Goal: Transaction & Acquisition: Purchase product/service

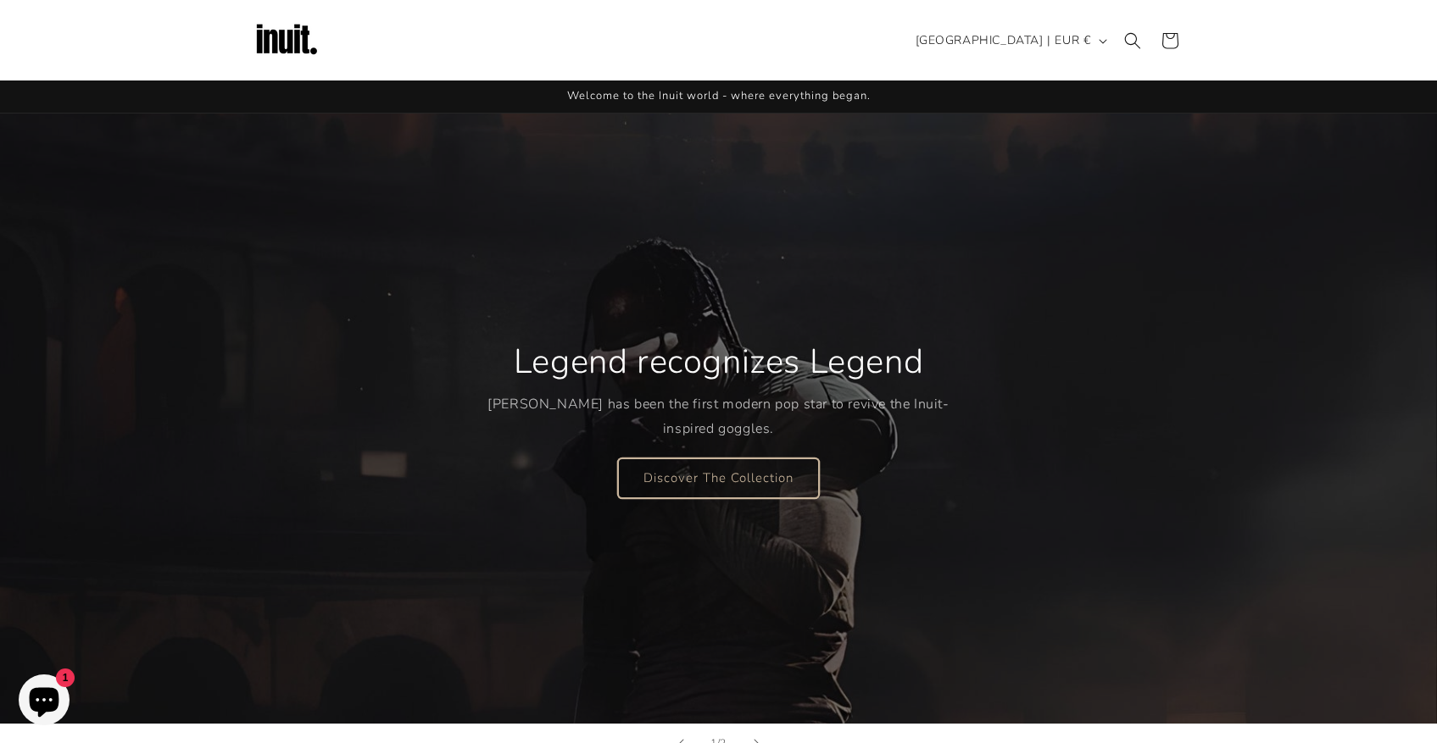
click at [738, 473] on link "Discover The Collection" at bounding box center [718, 478] width 201 height 40
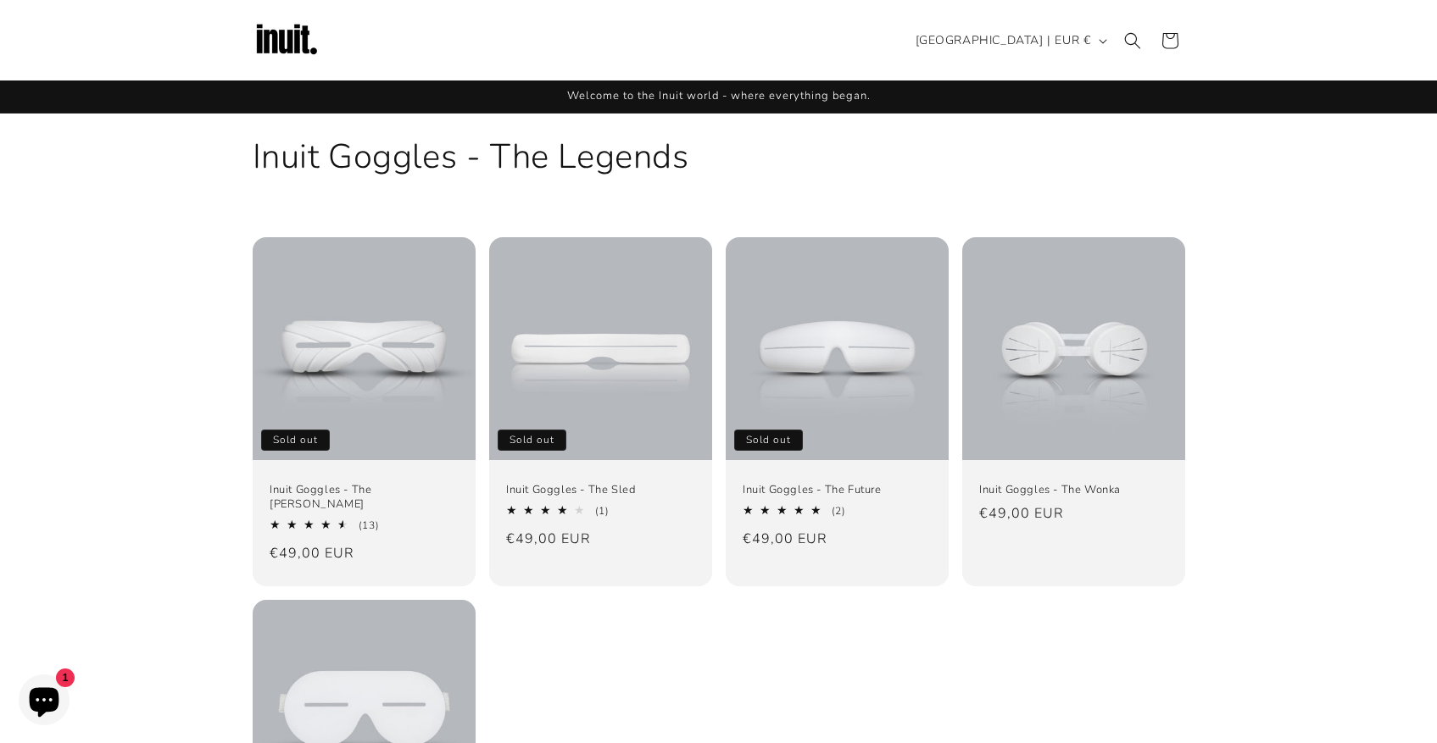
scroll to position [265, 0]
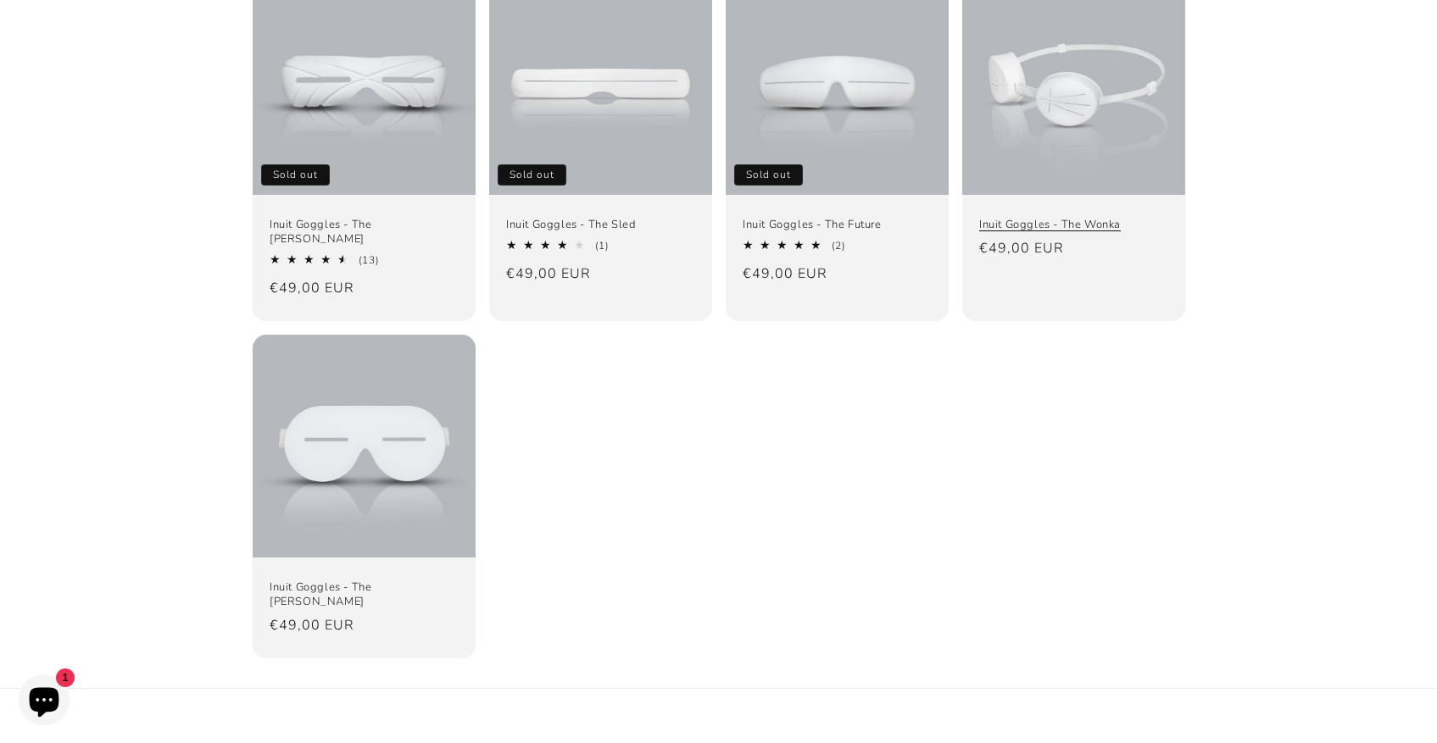
click at [1067, 218] on link "Inuit Goggles - The Wonka" at bounding box center [1073, 225] width 189 height 14
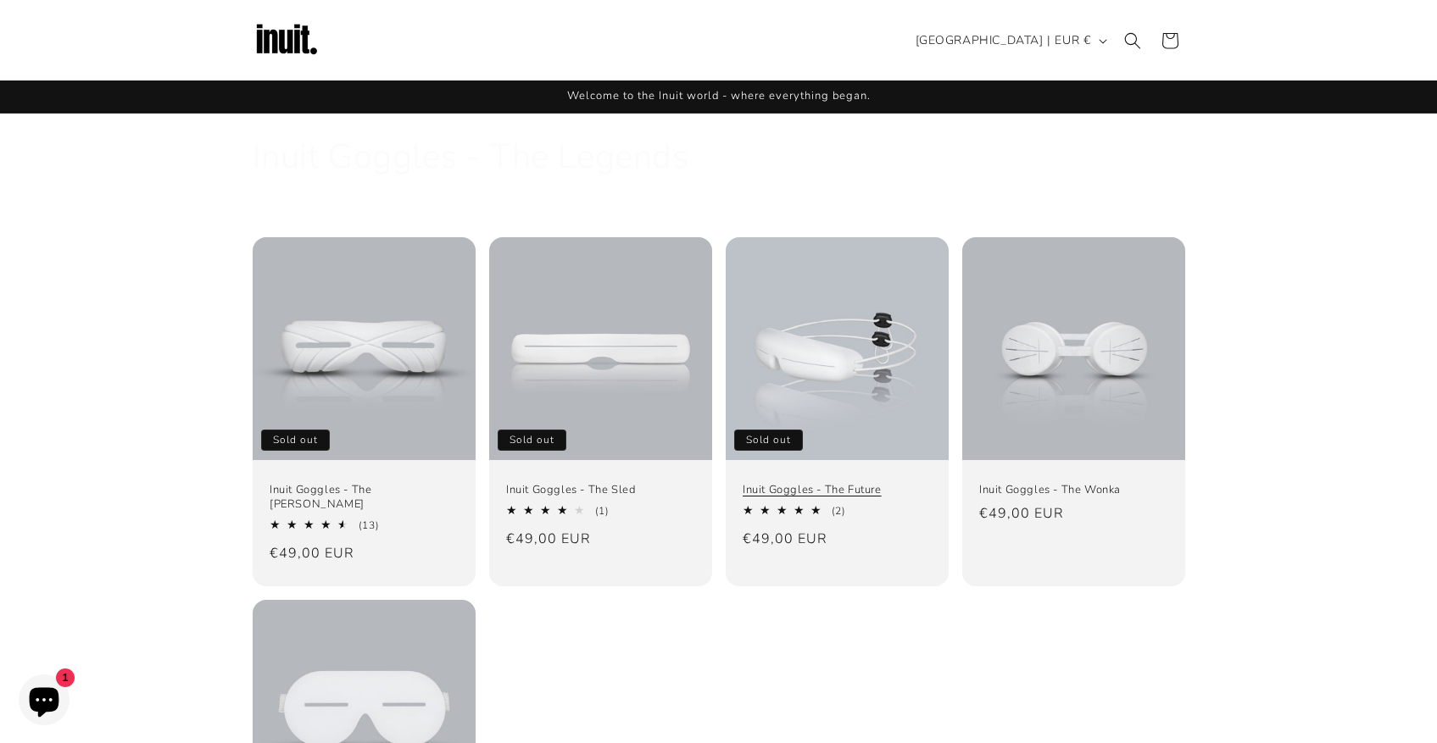
scroll to position [265, 0]
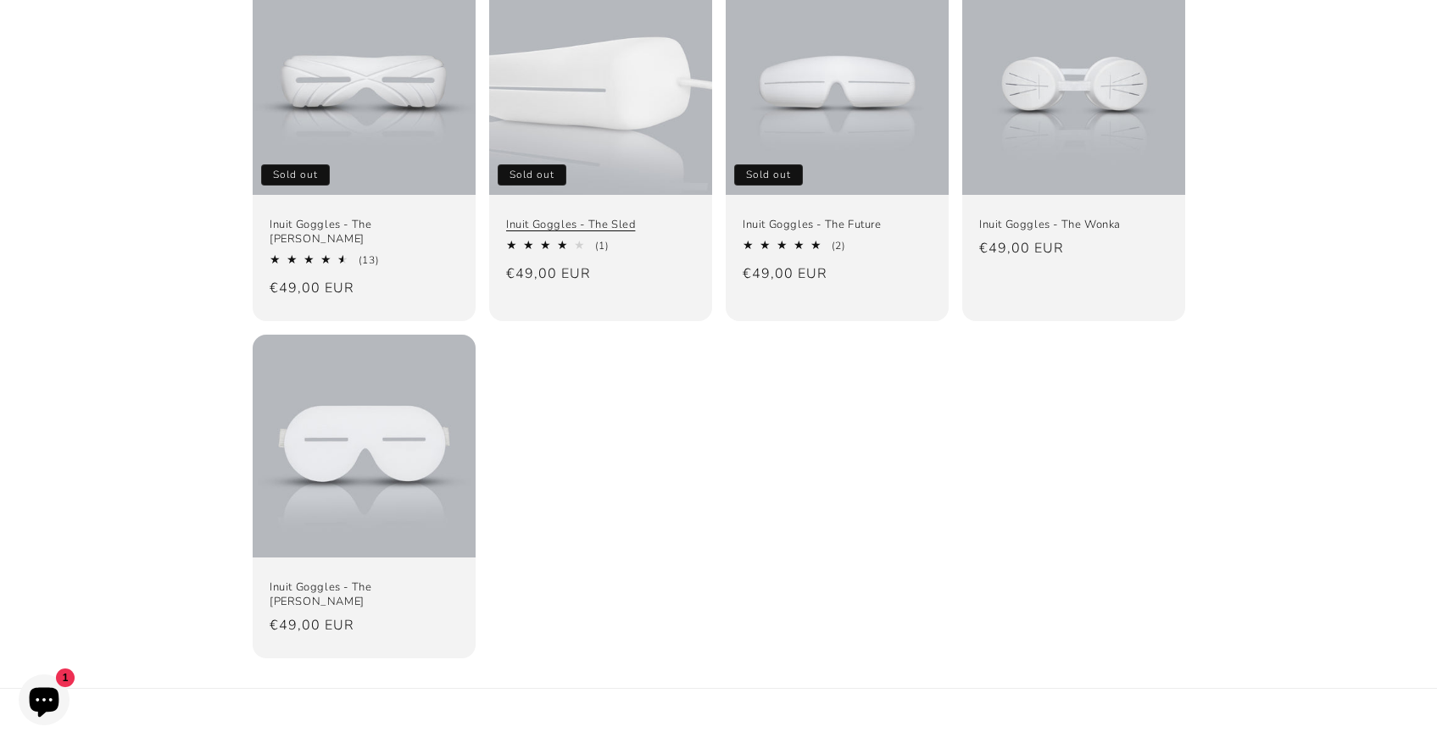
click at [637, 218] on link "Inuit Goggles - The Sled" at bounding box center [600, 225] width 189 height 14
